Goal: Task Accomplishment & Management: Use online tool/utility

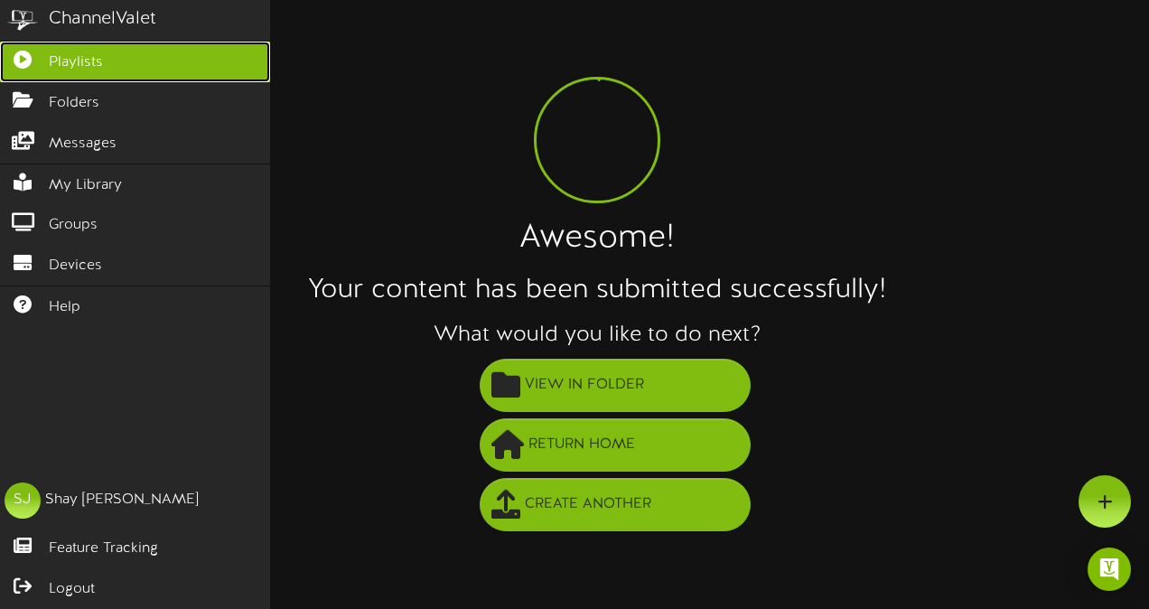
click at [2, 61] on icon at bounding box center [22, 58] width 45 height 14
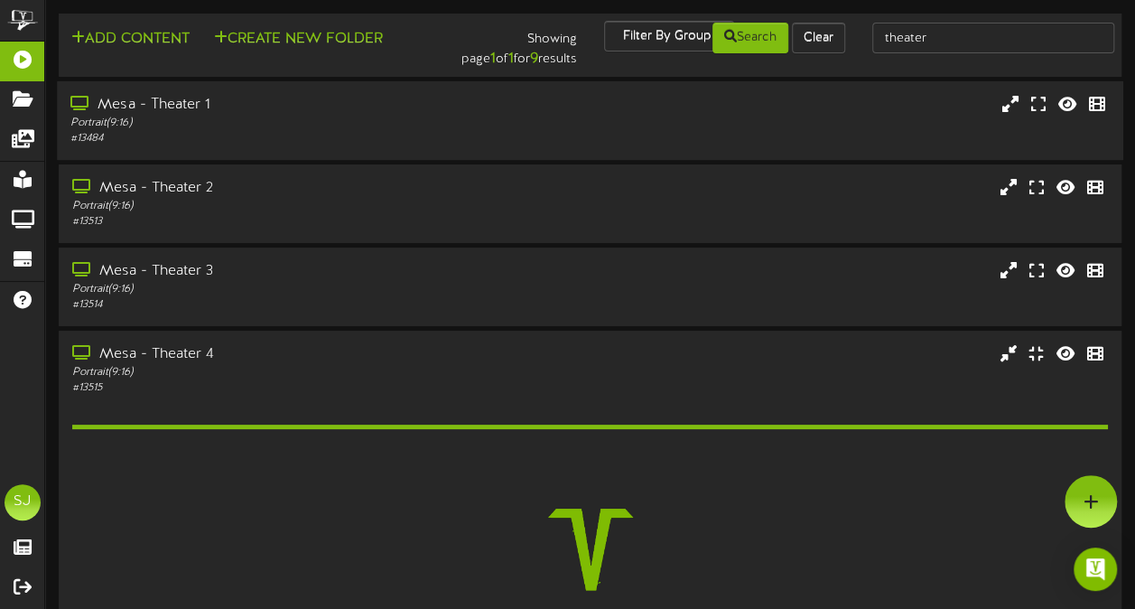
click at [368, 108] on div "Mesa - Theater 1" at bounding box center [278, 105] width 417 height 21
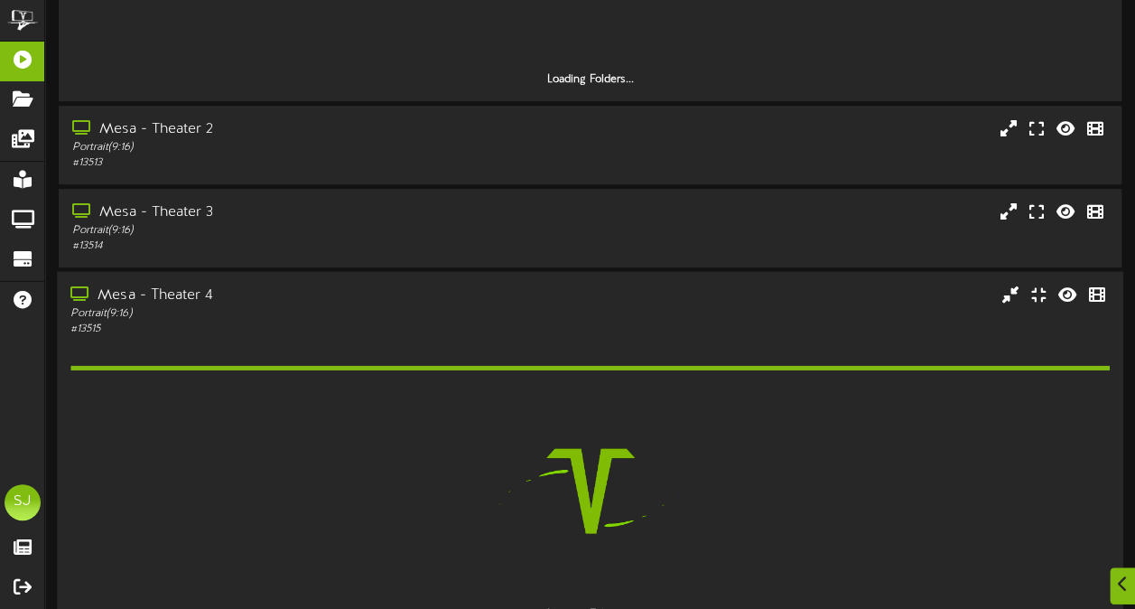
click at [246, 299] on div "Mesa - Theater 4" at bounding box center [278, 295] width 417 height 21
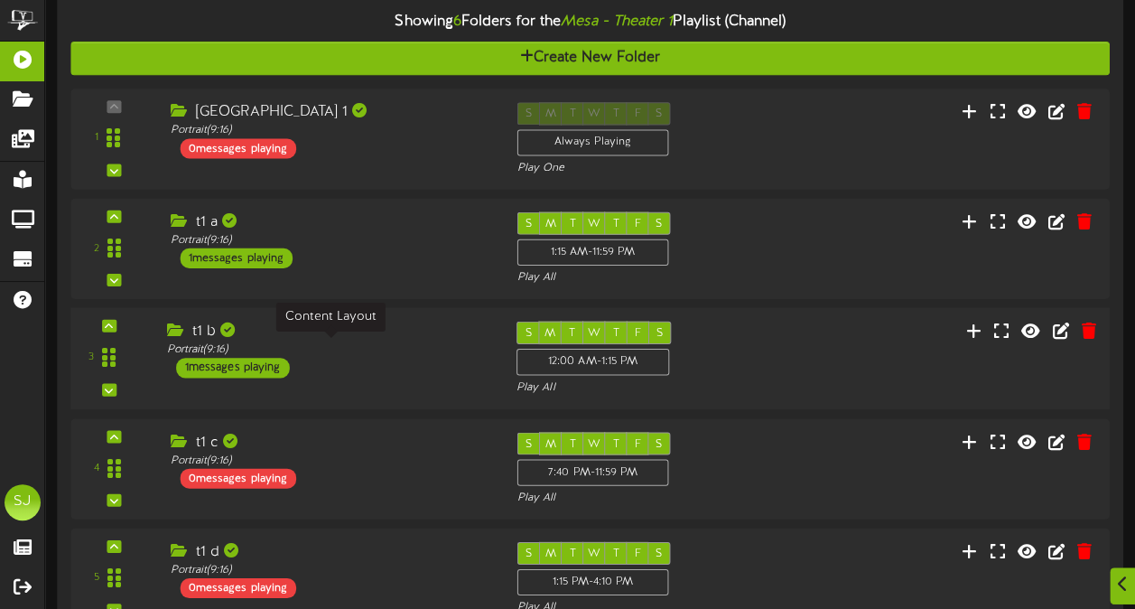
click at [359, 353] on div "Portrait ( 9:16 )" at bounding box center [328, 349] width 322 height 15
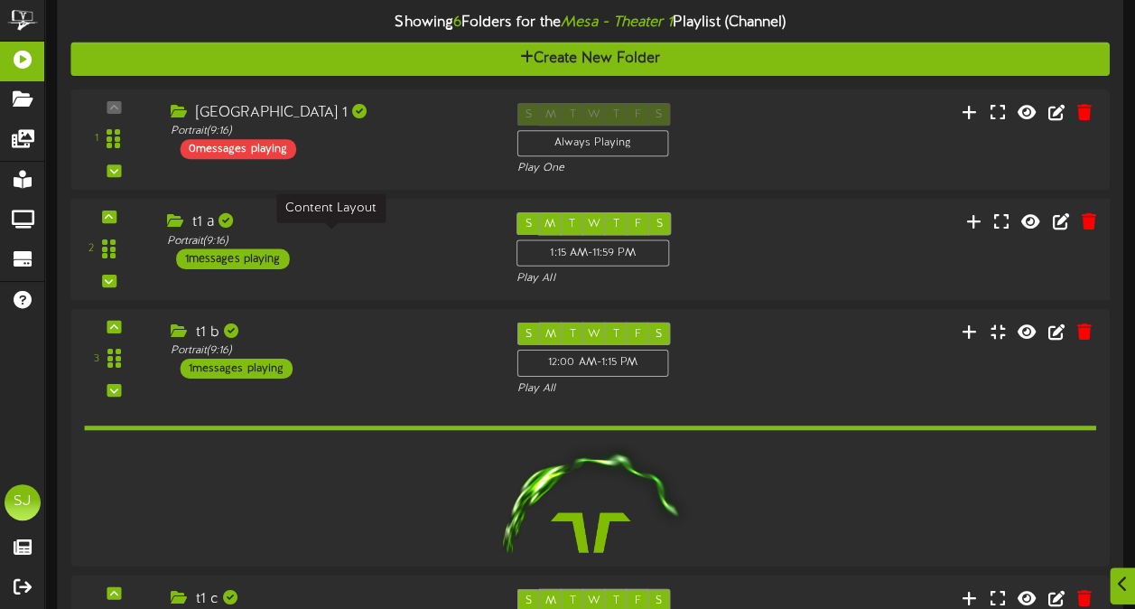
click at [357, 243] on div "Portrait ( 9:16 )" at bounding box center [328, 240] width 322 height 15
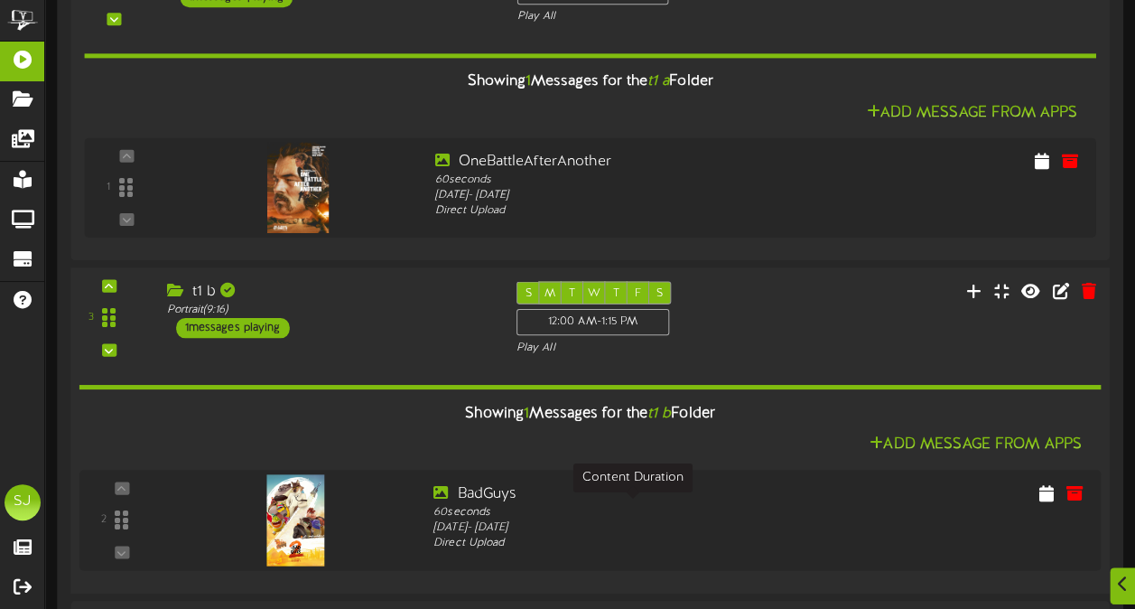
scroll to position [541, 0]
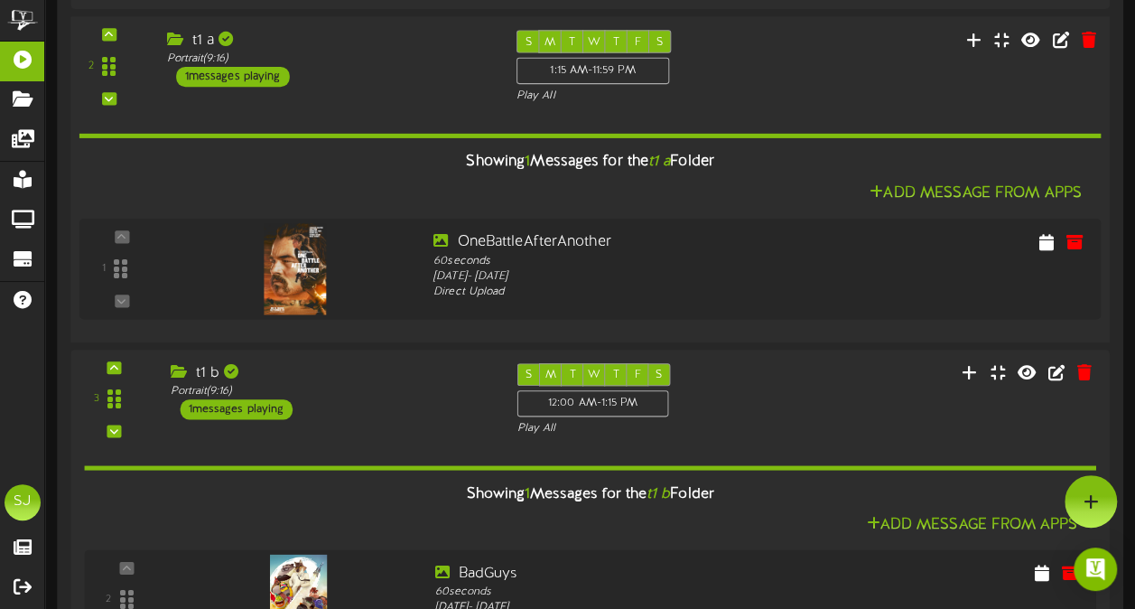
click at [378, 61] on div "Portrait ( 9:16 )" at bounding box center [328, 58] width 322 height 15
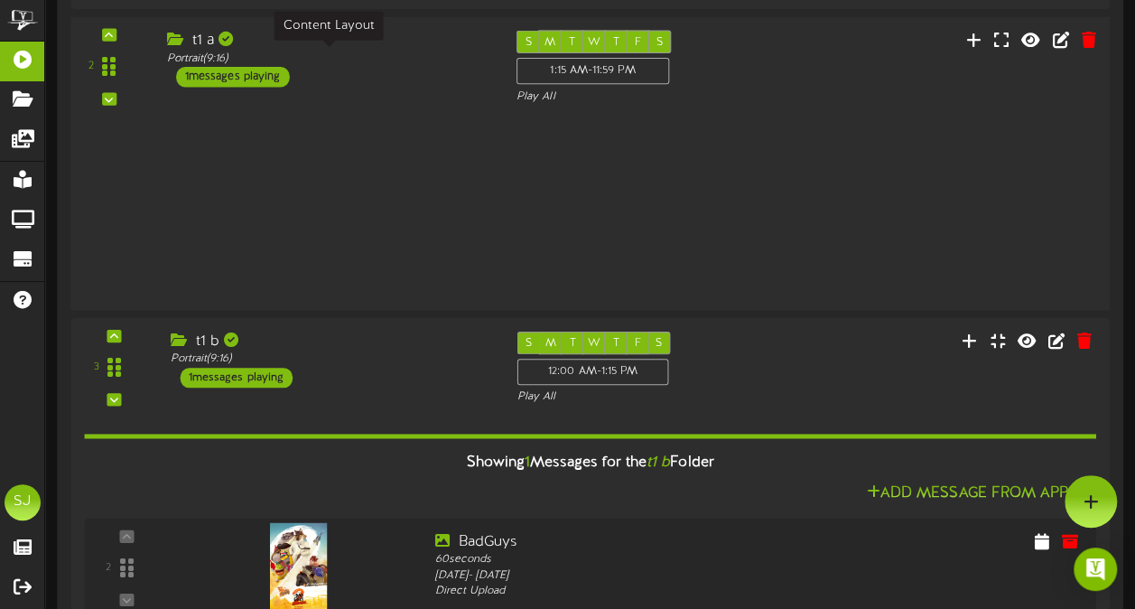
scroll to position [361, 0]
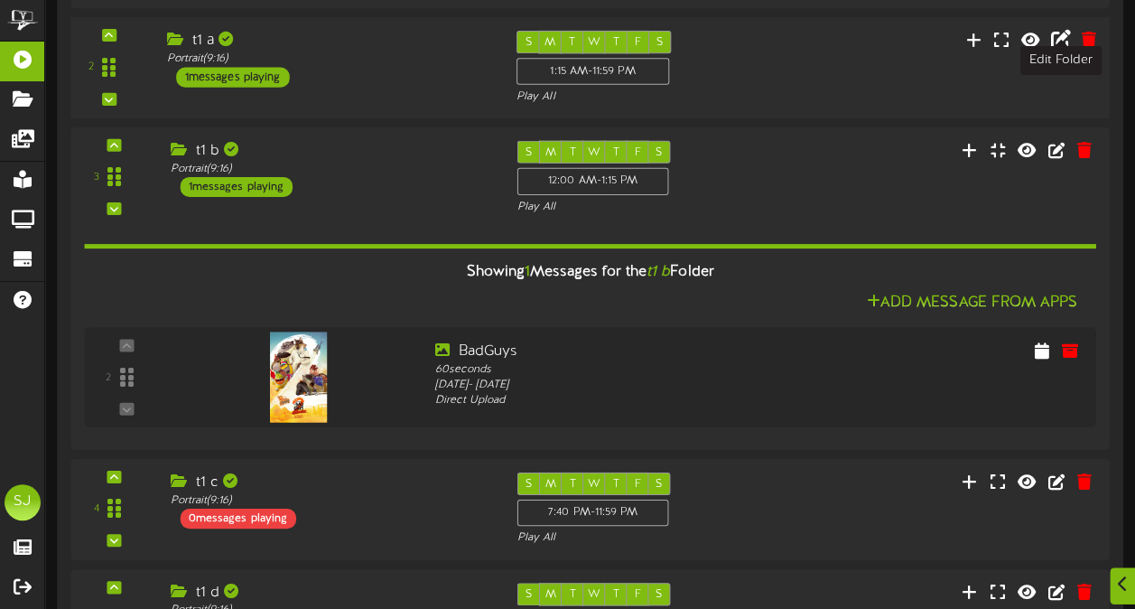
click at [1057, 42] on icon at bounding box center [1061, 39] width 20 height 20
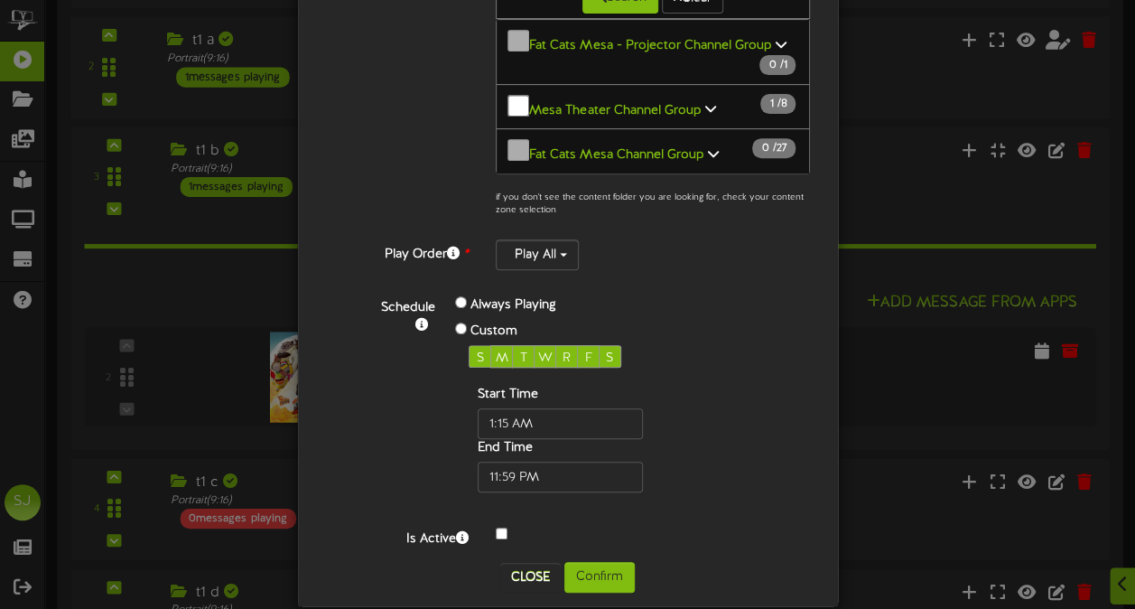
scroll to position [311, 0]
click at [518, 409] on input "text" at bounding box center [560, 424] width 165 height 31
type input "01:15 PM"
click at [803, 294] on div "Schedule Always Playing Custom S M T W R F S Start Time End Time" at bounding box center [589, 394] width 471 height 200
click at [589, 563] on button "Confirm" at bounding box center [599, 578] width 70 height 31
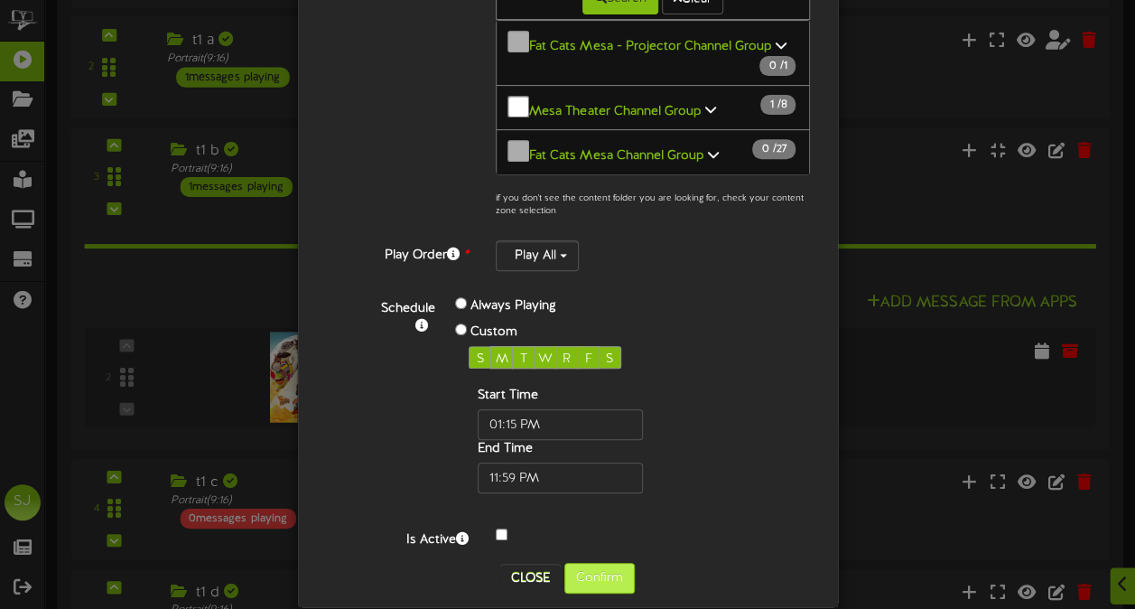
scroll to position [0, 0]
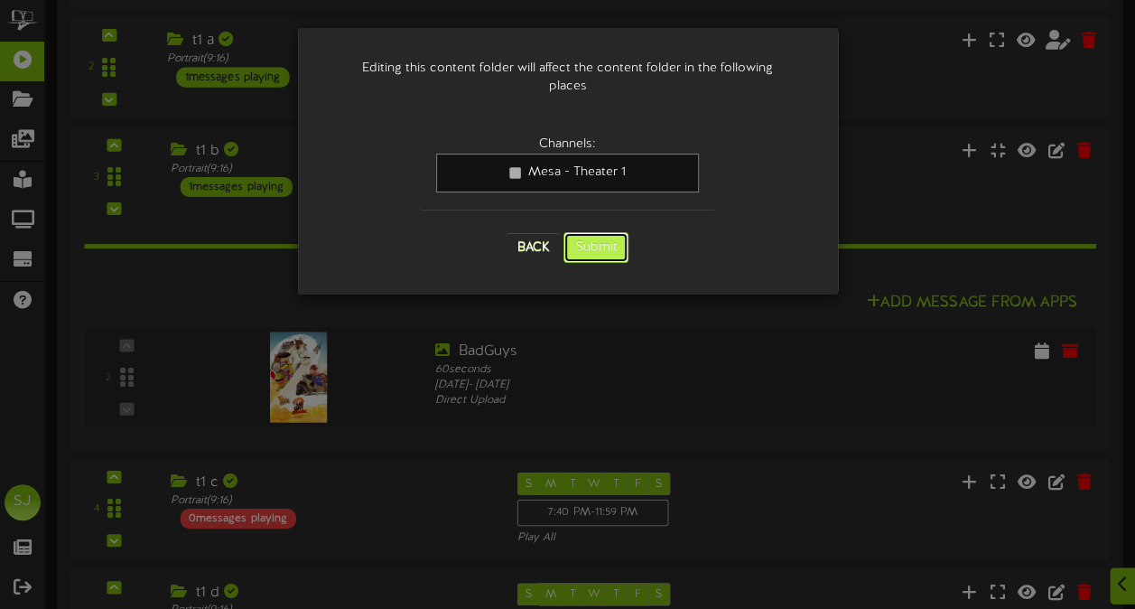
click at [594, 232] on button "Submit" at bounding box center [596, 247] width 65 height 31
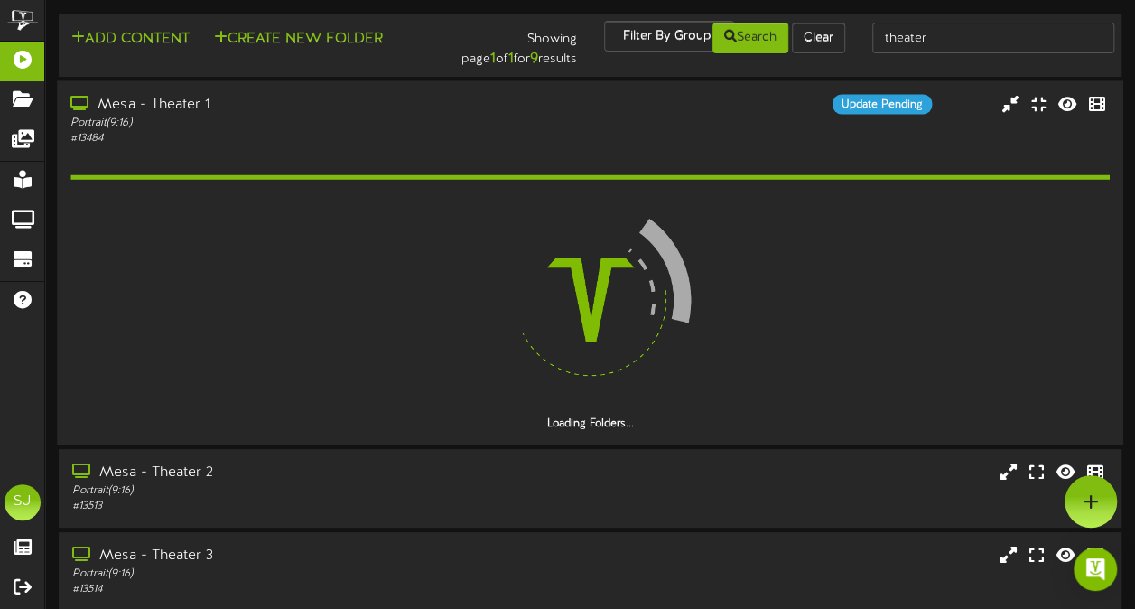
click at [485, 131] on div "# 13484" at bounding box center [278, 137] width 417 height 15
